Goal: Task Accomplishment & Management: Use online tool/utility

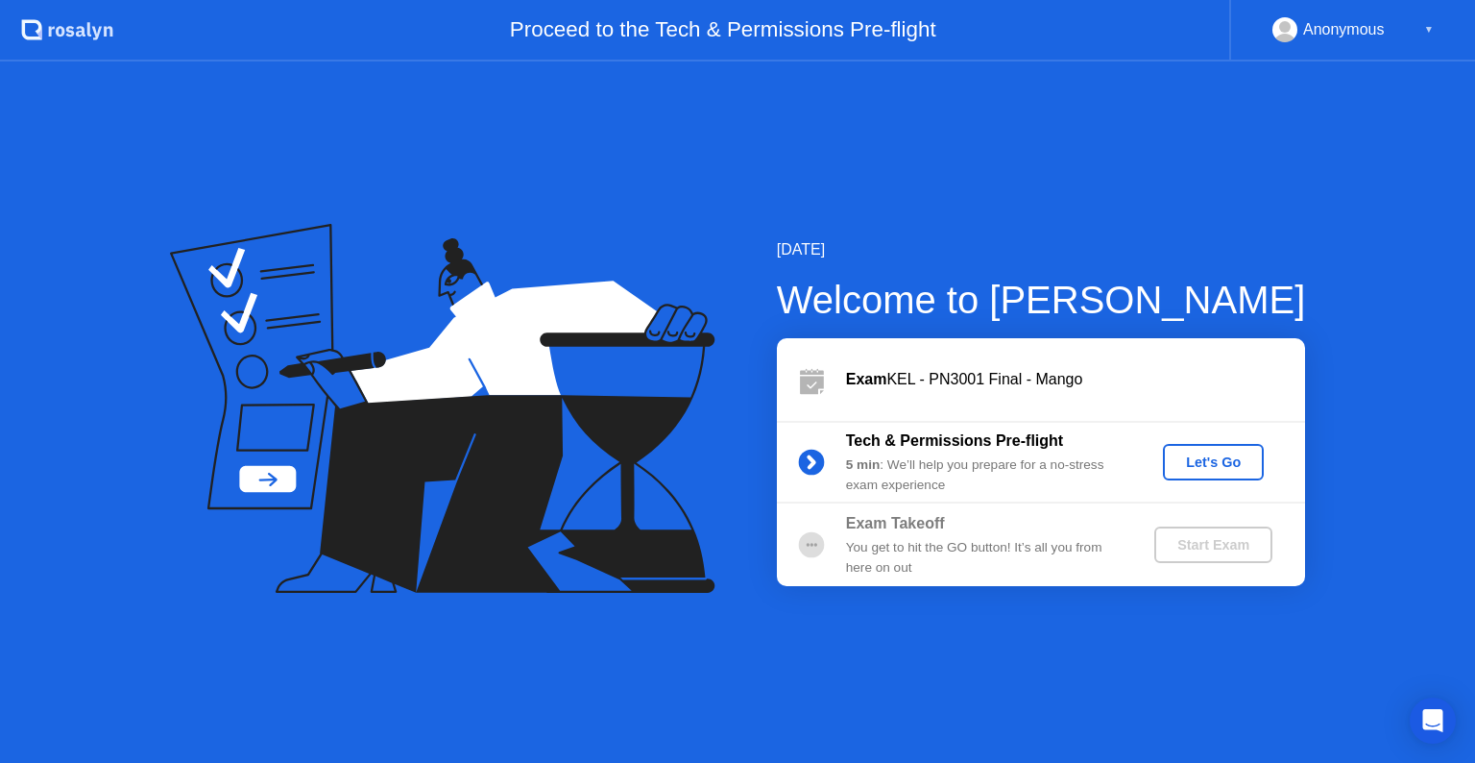
click at [1239, 454] on div "Let's Go" at bounding box center [1213, 461] width 85 height 15
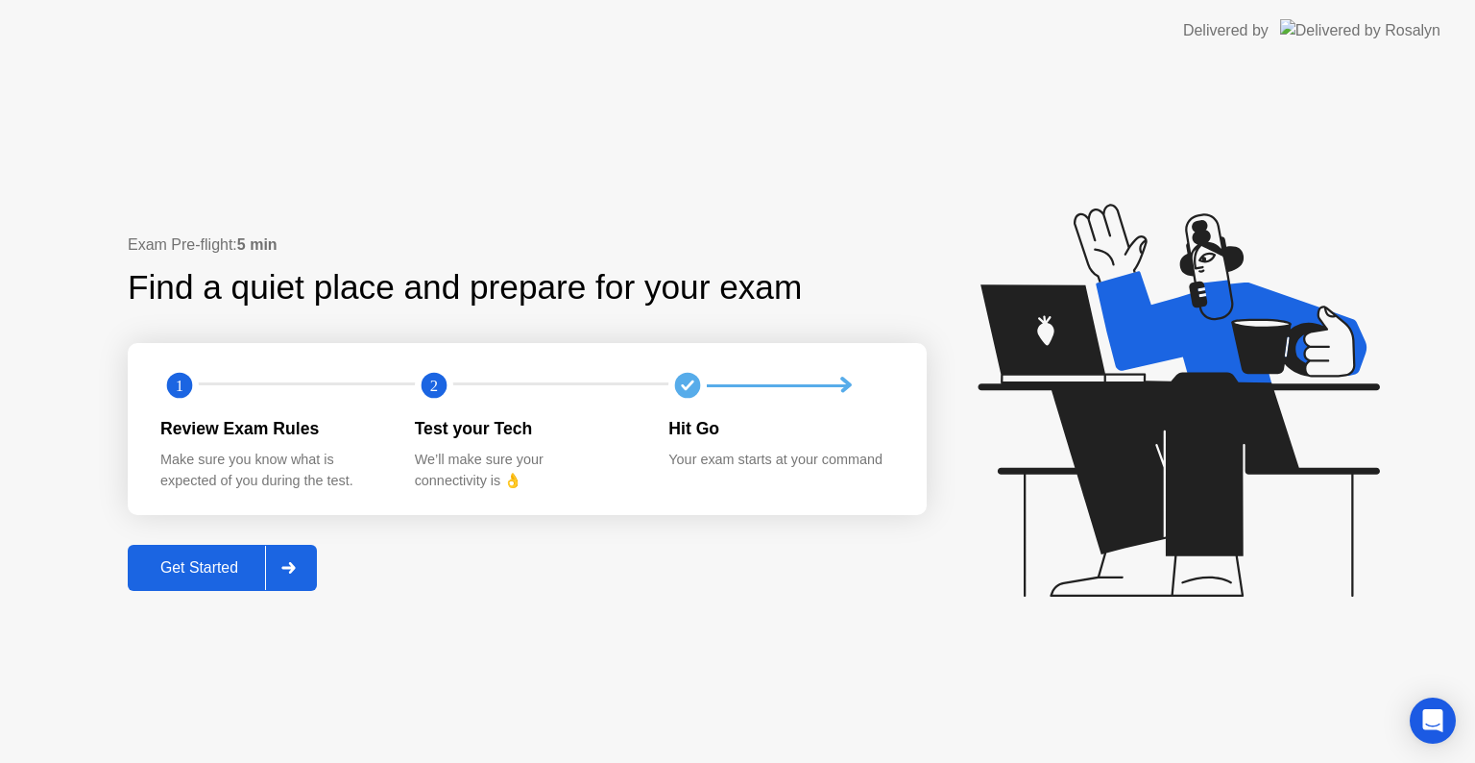
drag, startPoint x: 187, startPoint y: 561, endPoint x: 201, endPoint y: 423, distance: 138.9
click at [240, 570] on div "Get Started" at bounding box center [199, 567] width 132 height 17
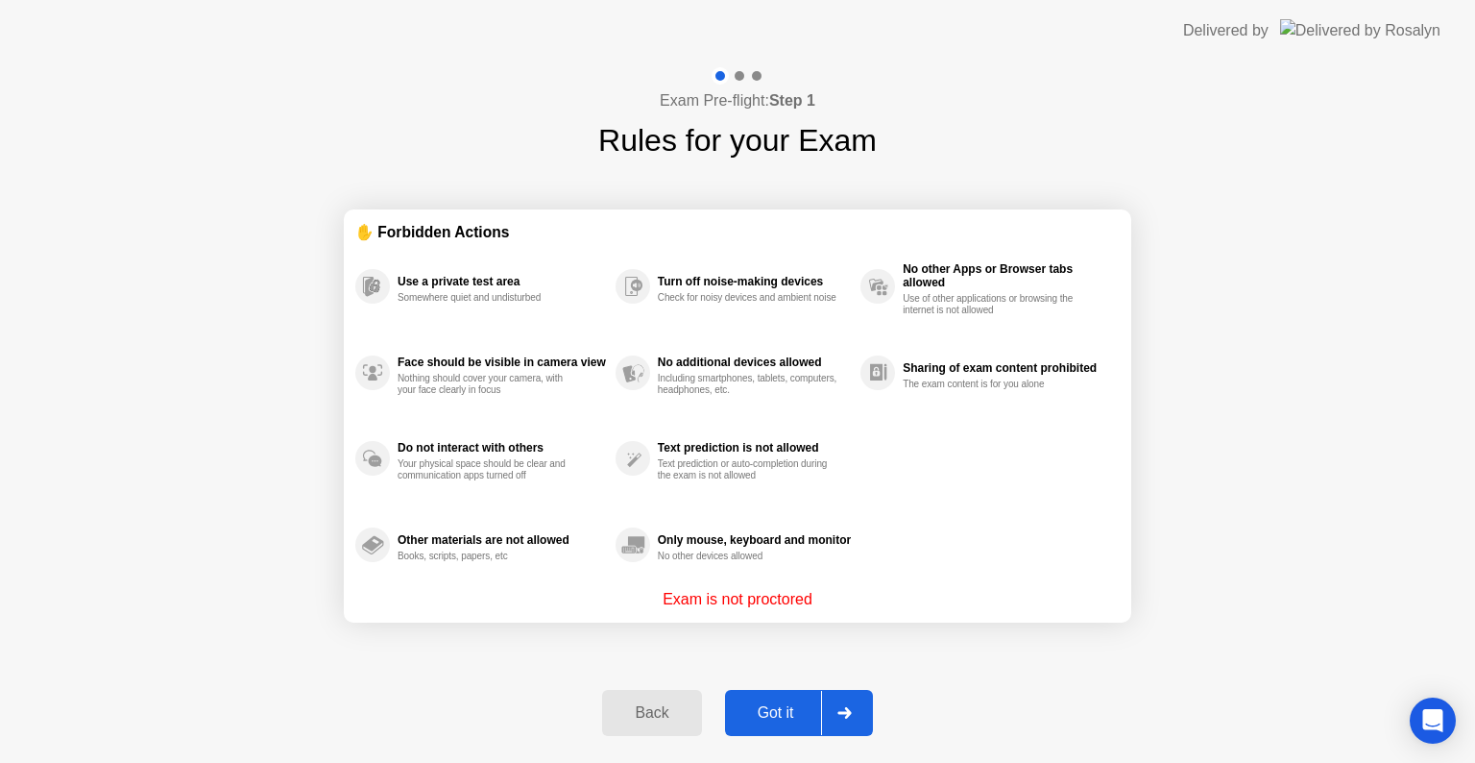
click at [794, 716] on div "Got it" at bounding box center [776, 712] width 90 height 17
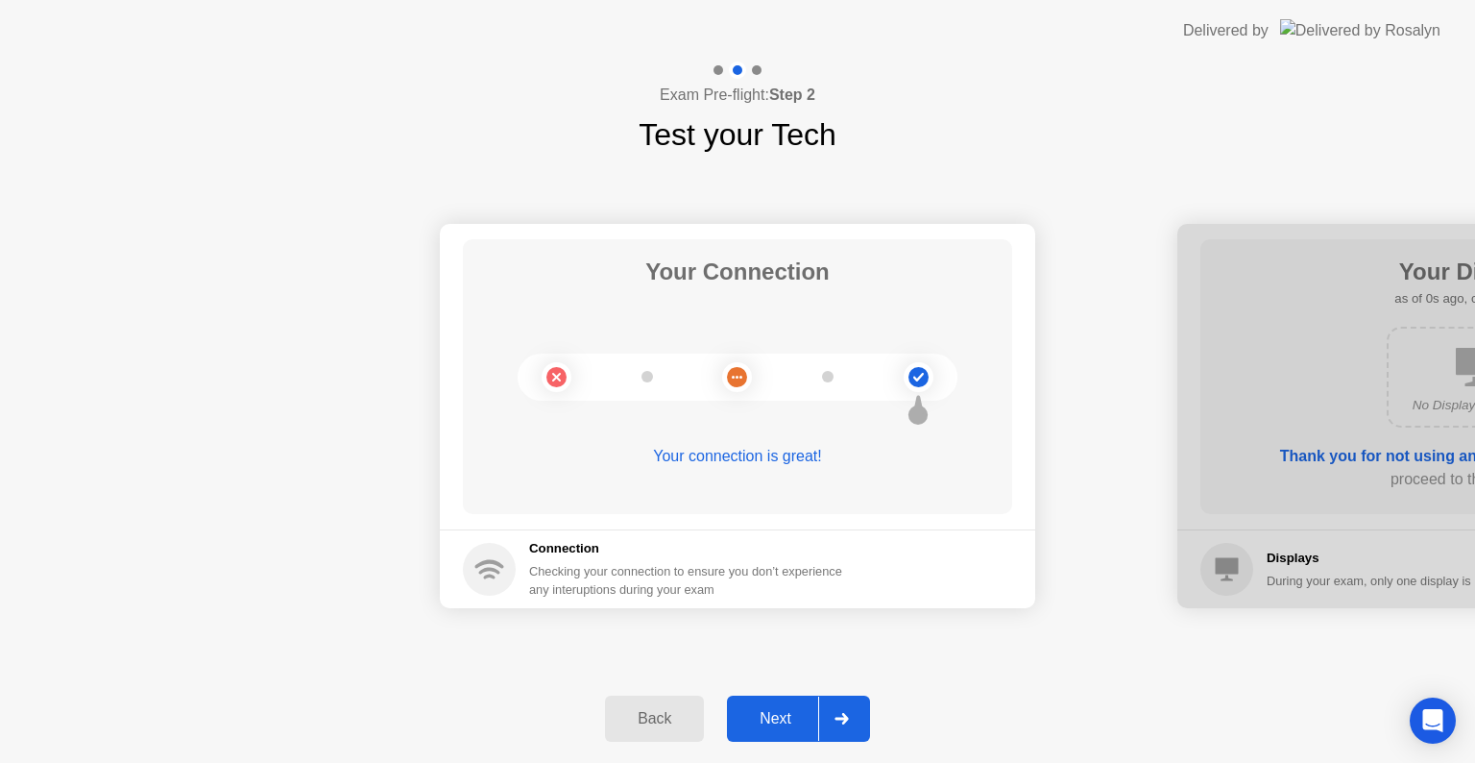
click at [789, 713] on div "Next" at bounding box center [775, 718] width 85 height 17
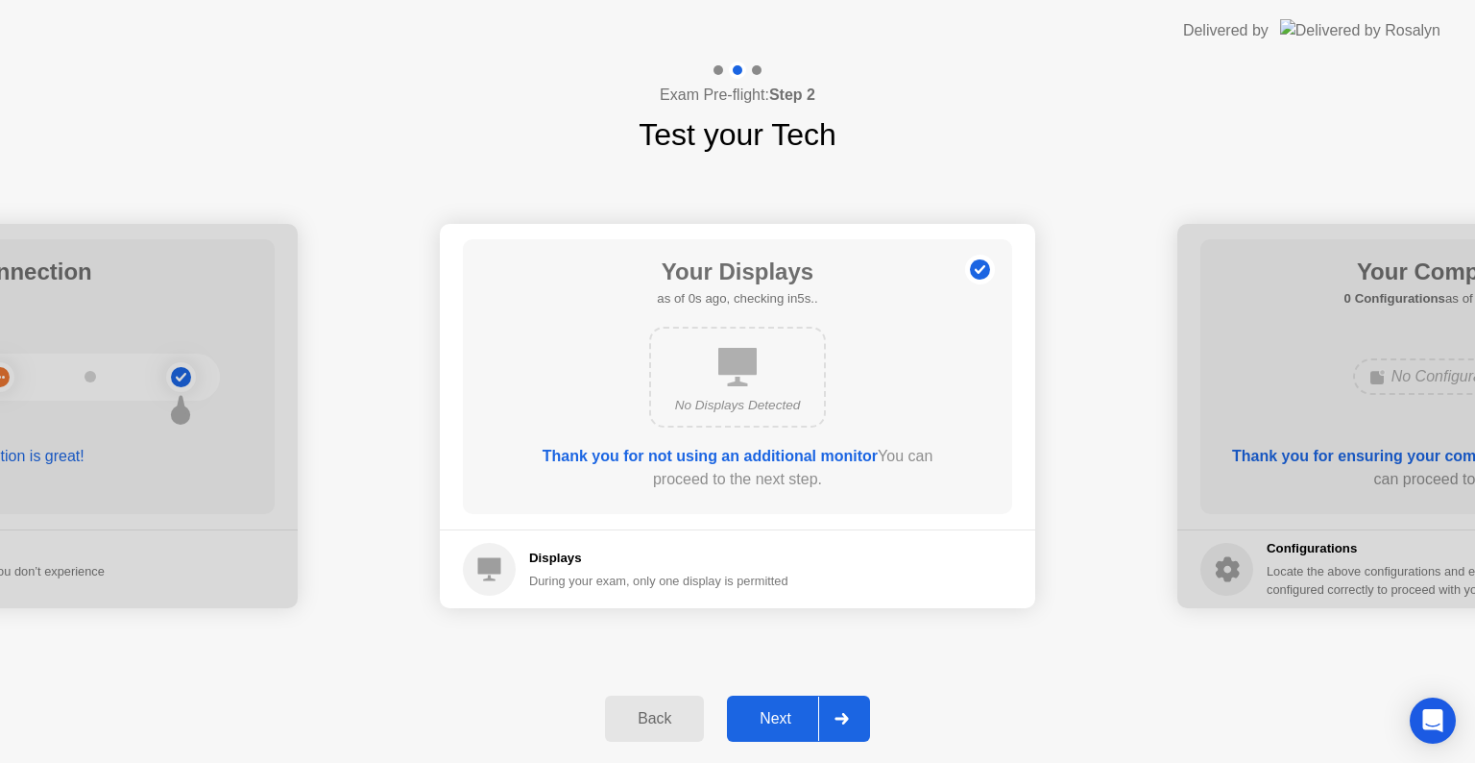
click at [789, 713] on div "Next" at bounding box center [775, 718] width 85 height 17
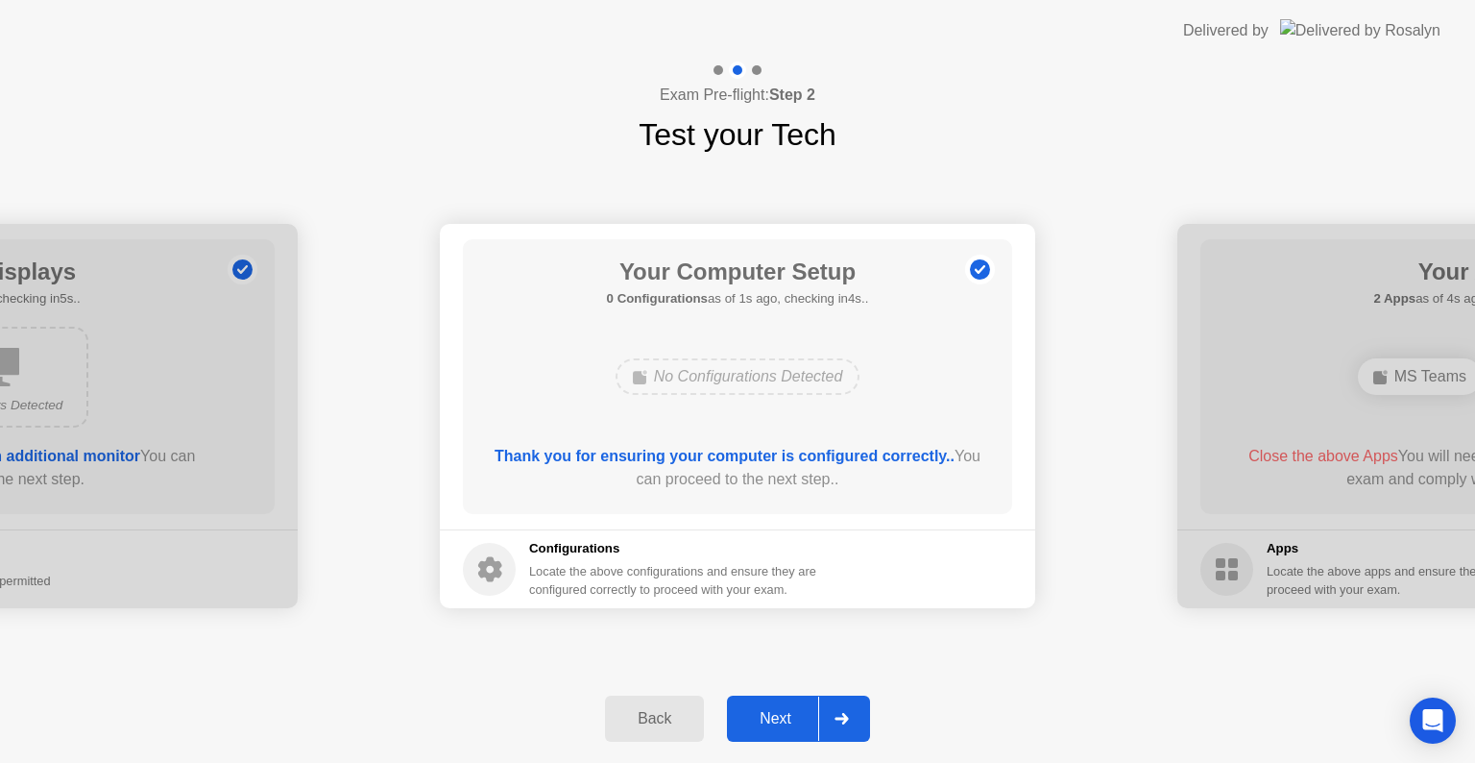
click at [773, 703] on button "Next" at bounding box center [798, 718] width 143 height 46
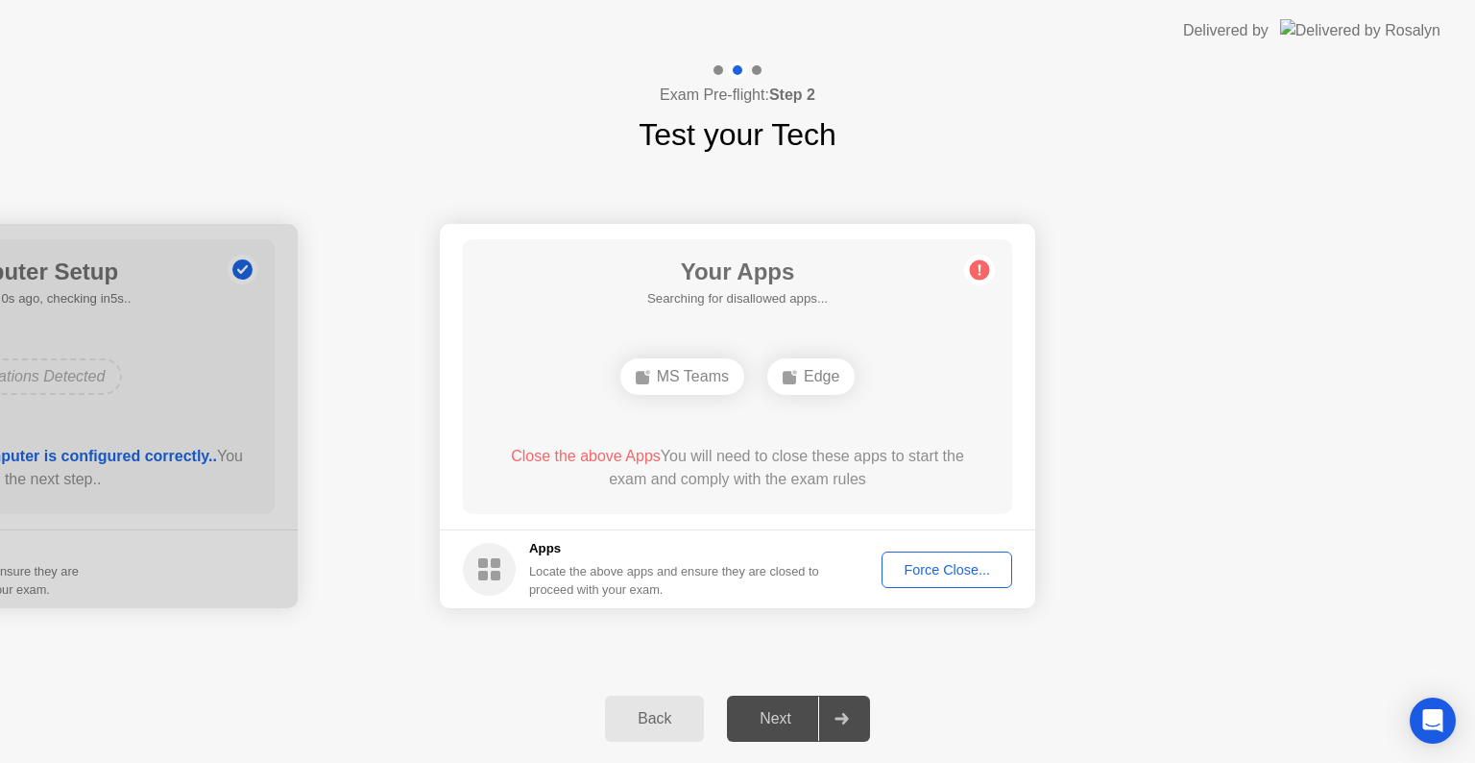
click at [957, 569] on div "Force Close..." at bounding box center [946, 569] width 117 height 15
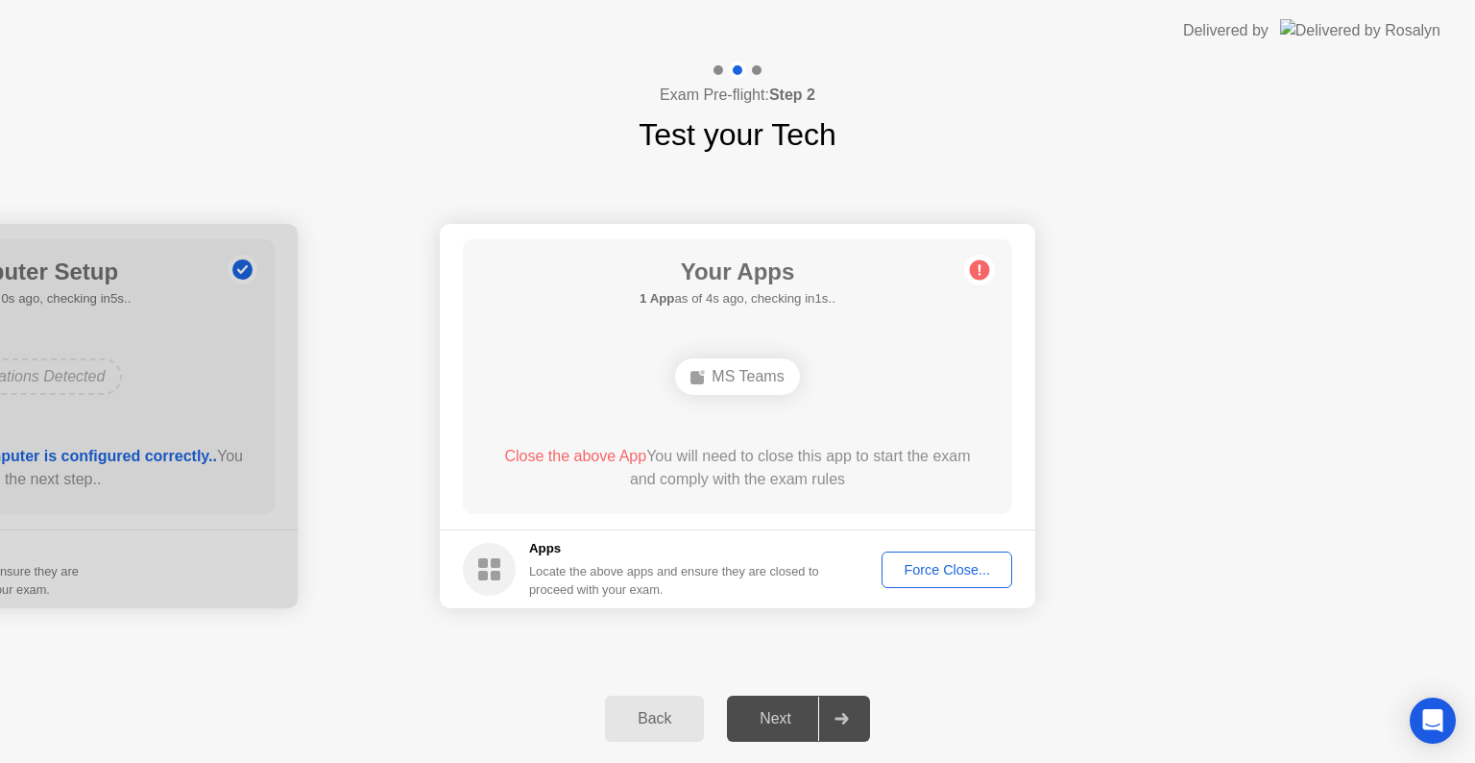
click at [942, 564] on div "Force Close..." at bounding box center [946, 569] width 117 height 15
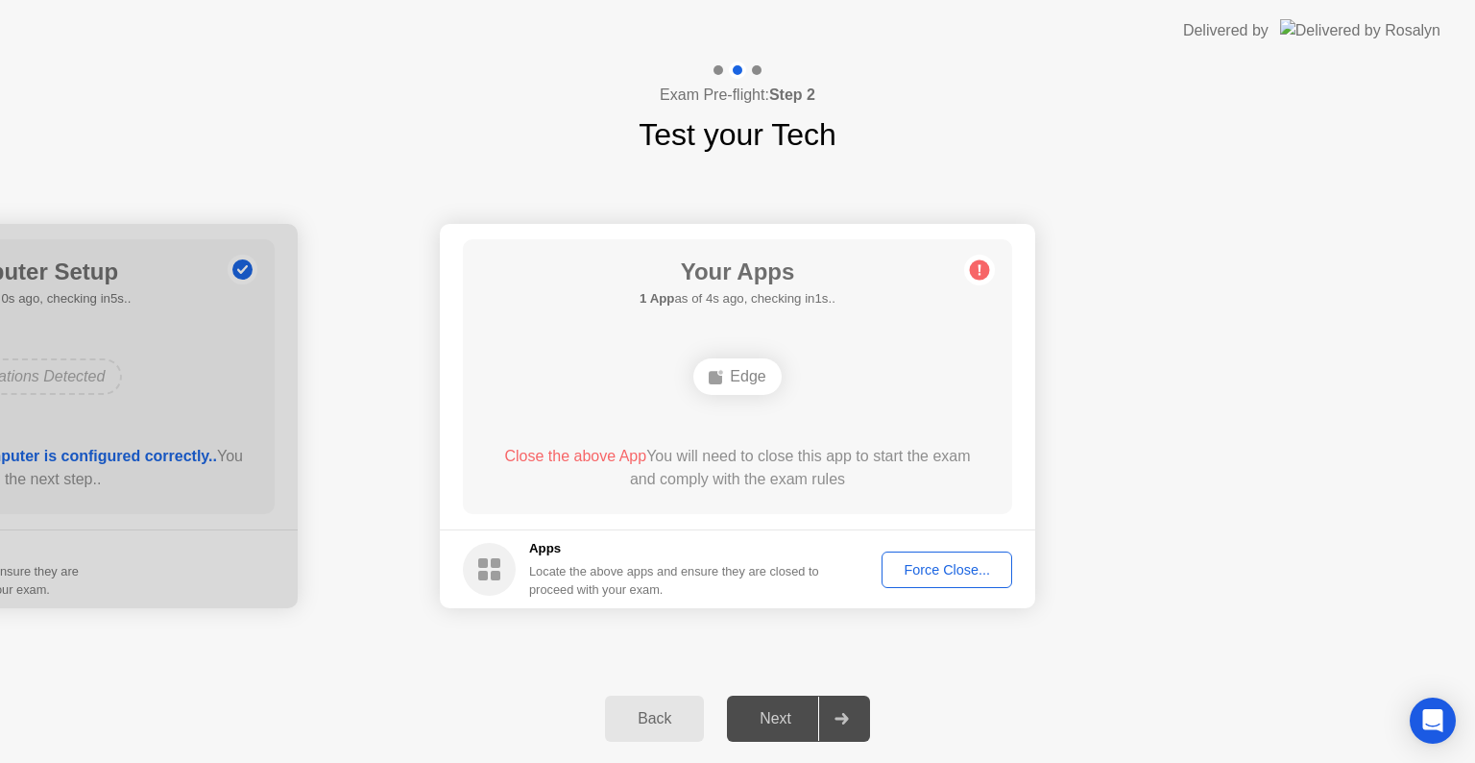
click at [951, 557] on button "Force Close..." at bounding box center [947, 569] width 131 height 36
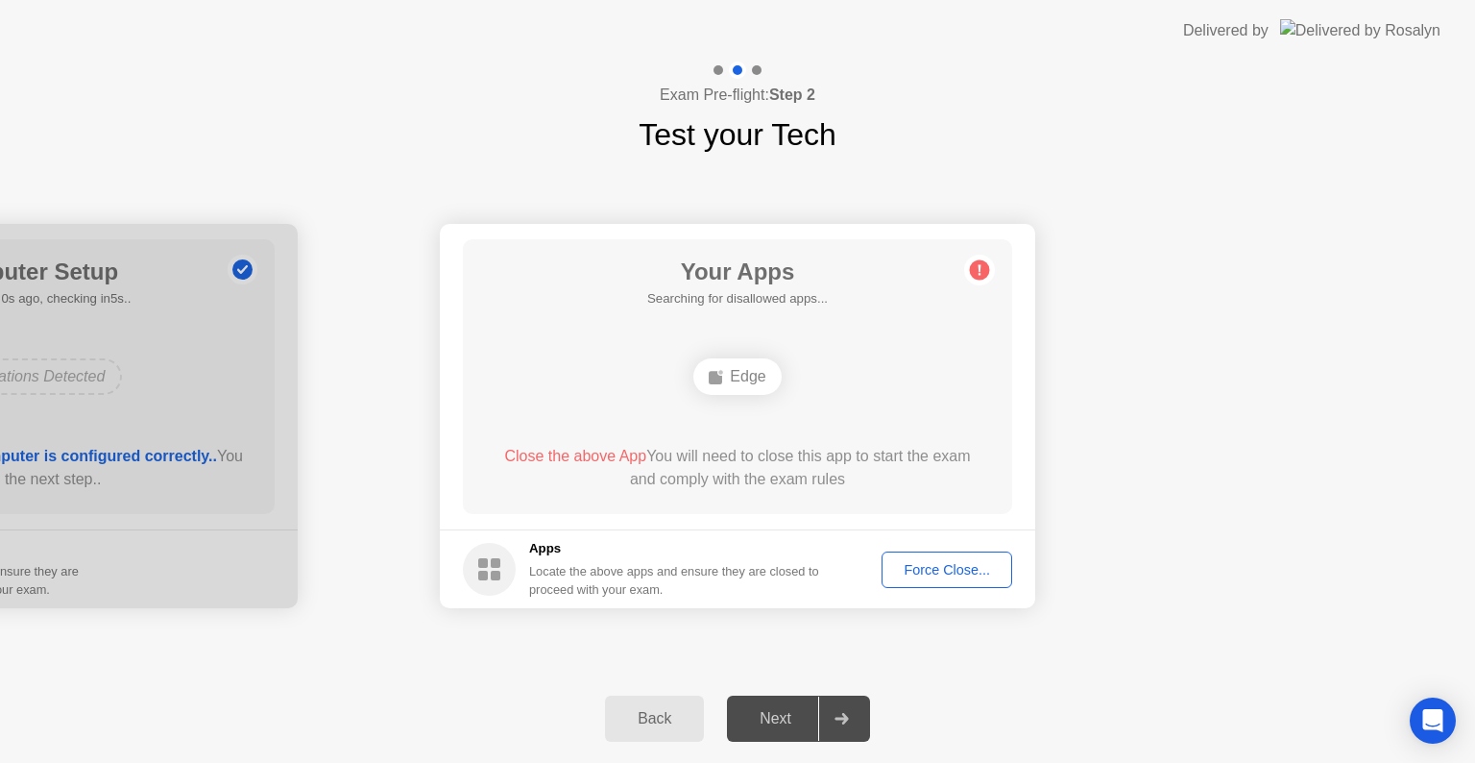
drag, startPoint x: 1474, startPoint y: 164, endPoint x: 1474, endPoint y: -23, distance: 187.3
click at [727, 376] on div "Edge" at bounding box center [736, 376] width 87 height 36
click at [987, 463] on div "Your Apps 1 App as of 3s ago, checking in2s.. Edge Close the above App You will…" at bounding box center [737, 376] width 549 height 275
click at [985, 465] on div "Your Apps 1 App as of 3s ago, checking in2s.. Edge Close the above App You will…" at bounding box center [737, 376] width 549 height 275
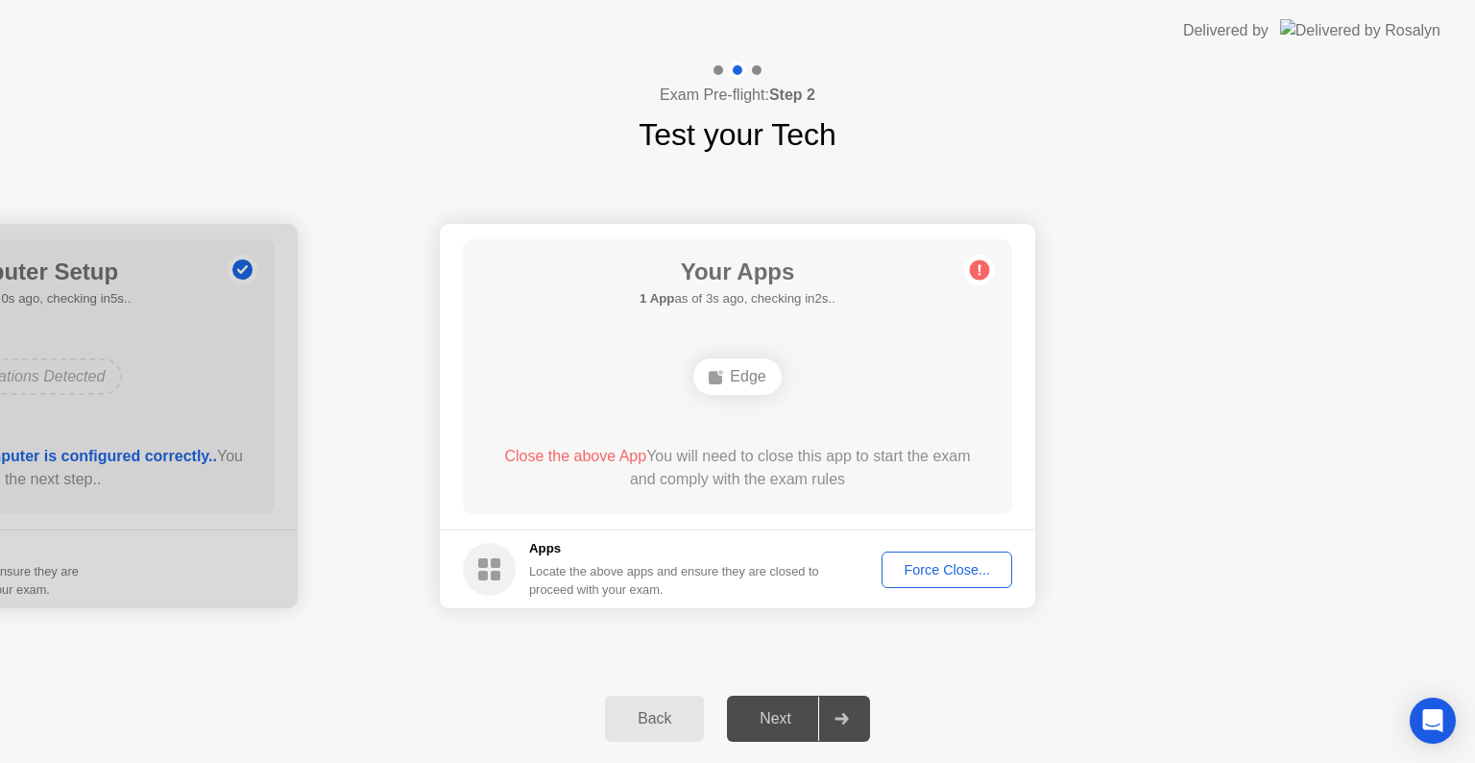
click at [965, 565] on div "Force Close..." at bounding box center [946, 569] width 117 height 15
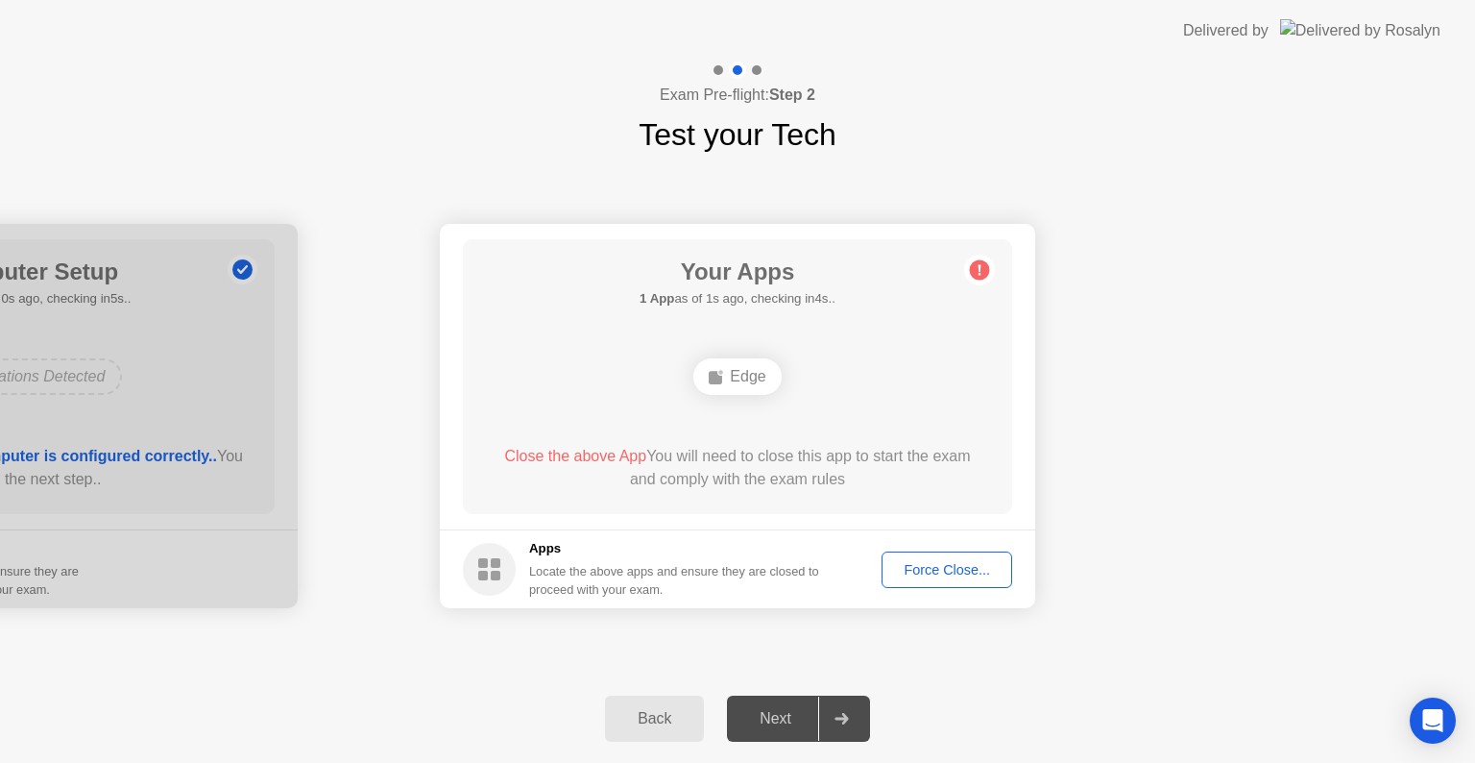
click at [718, 375] on rect at bounding box center [715, 377] width 13 height 13
click at [992, 268] on icon at bounding box center [979, 270] width 31 height 31
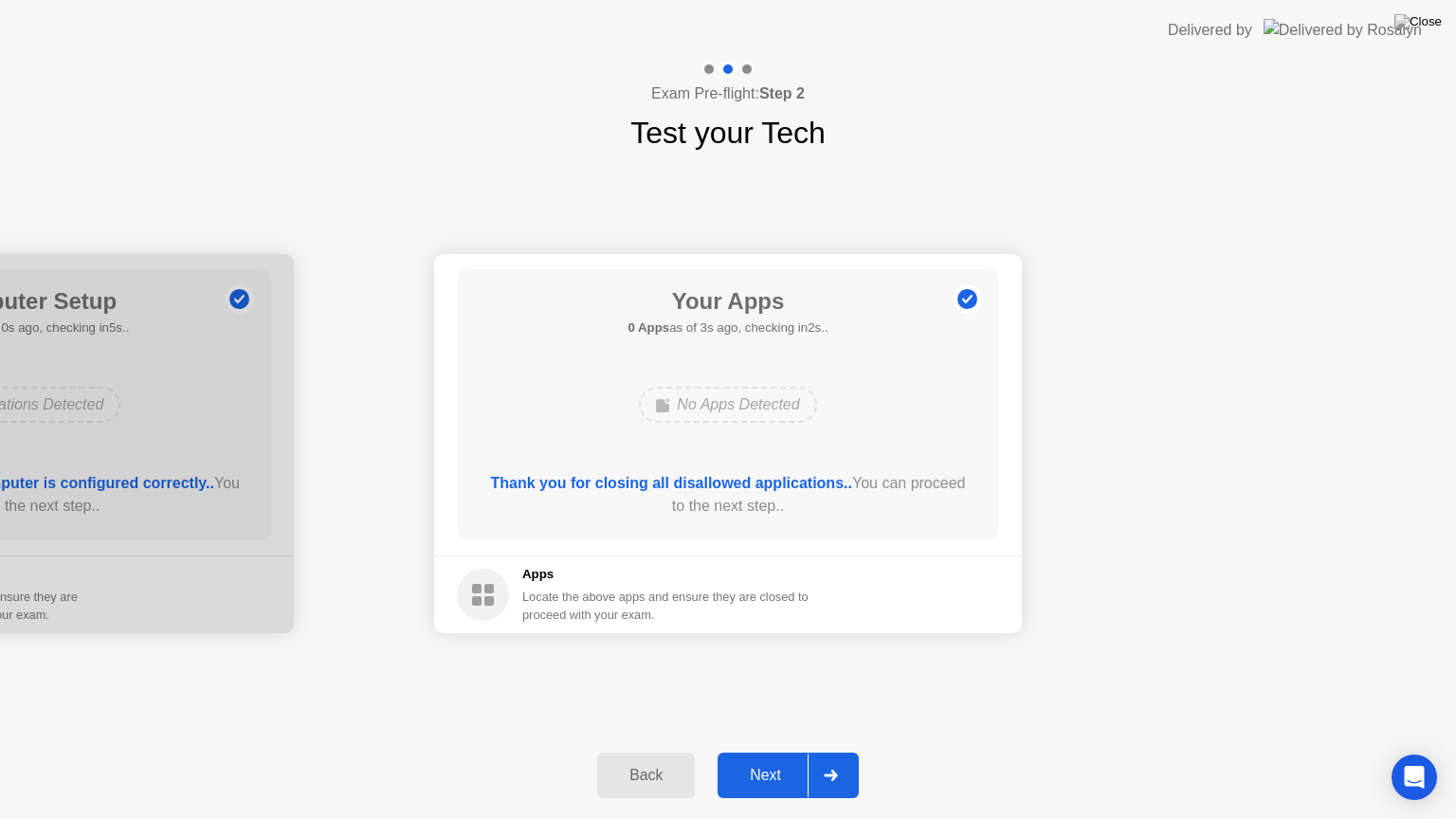
click at [763, 752] on div "Next" at bounding box center [765, 775] width 84 height 17
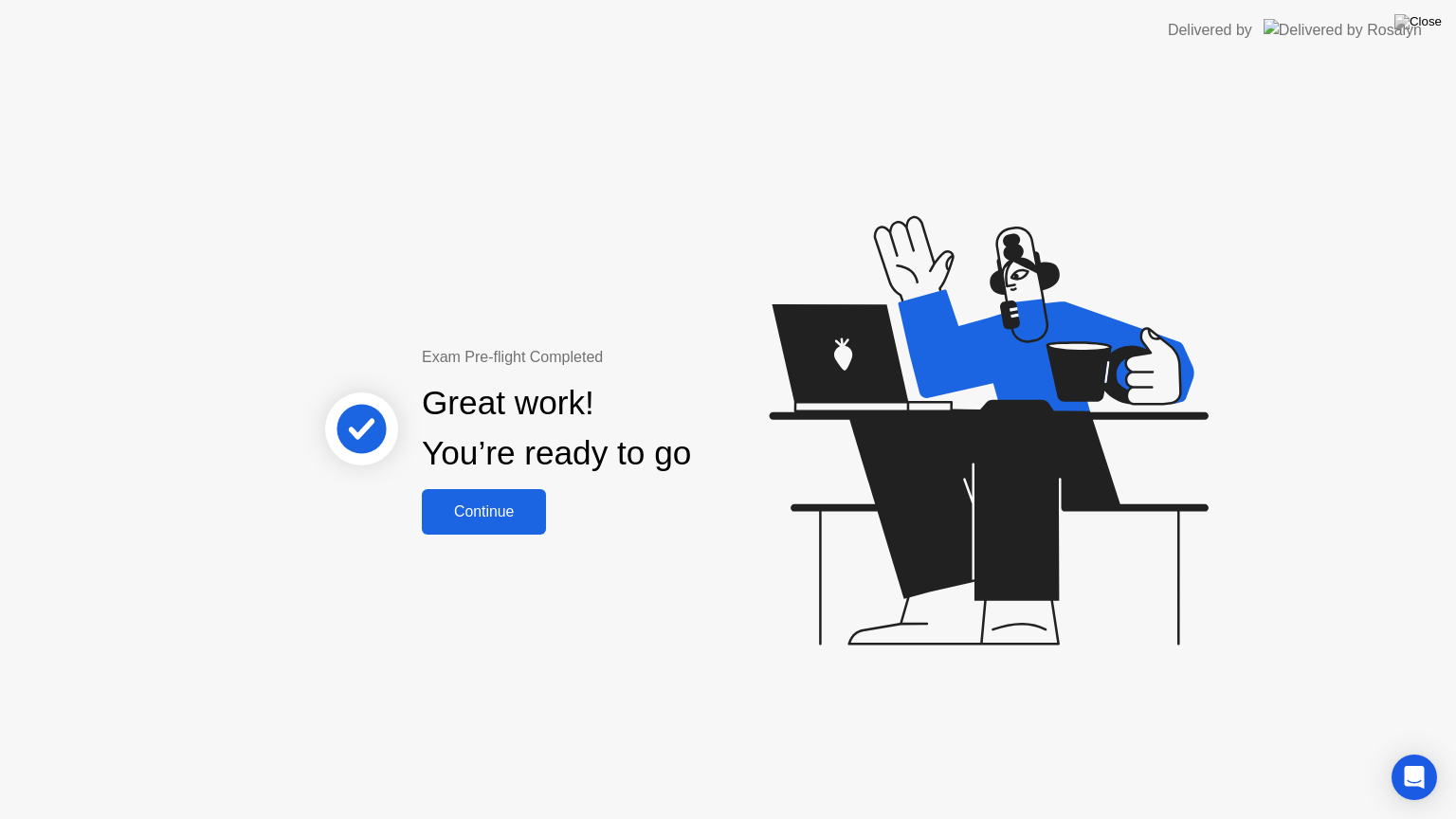
click at [490, 520] on div "Continue" at bounding box center [484, 511] width 113 height 17
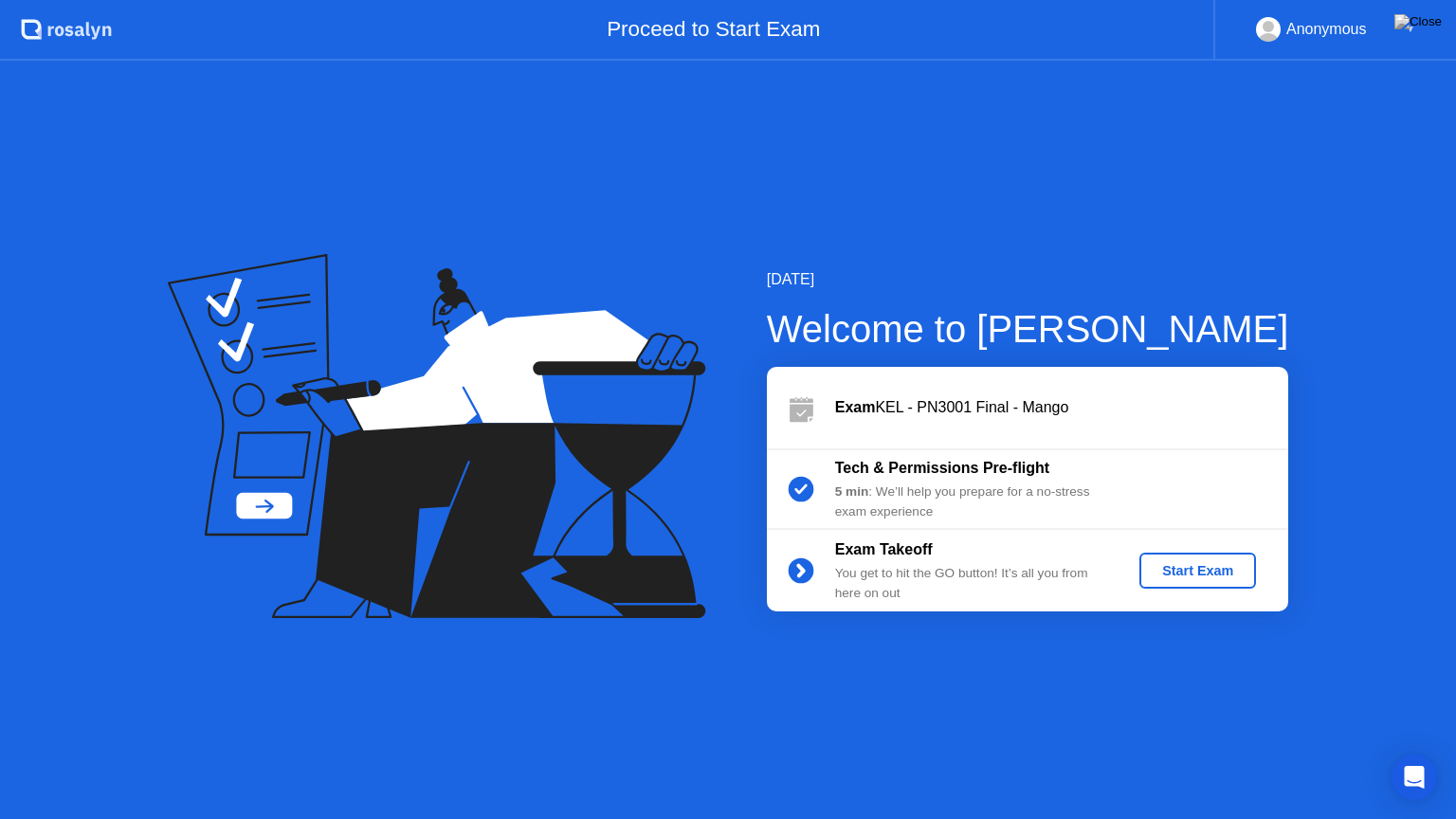
click at [1208, 567] on div "Start Exam" at bounding box center [1197, 569] width 102 height 15
